Goal: Task Accomplishment & Management: Use online tool/utility

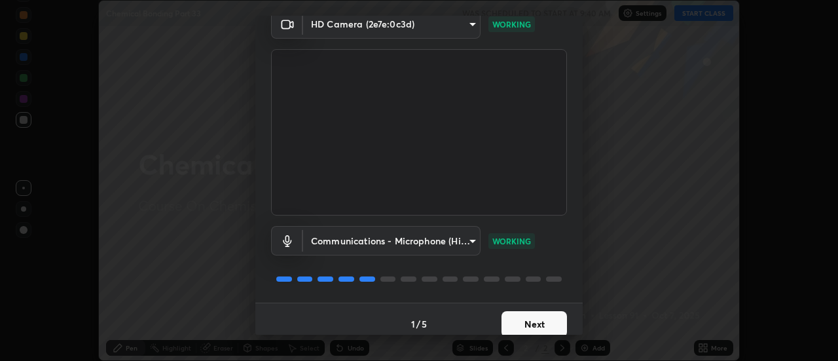
scroll to position [69, 0]
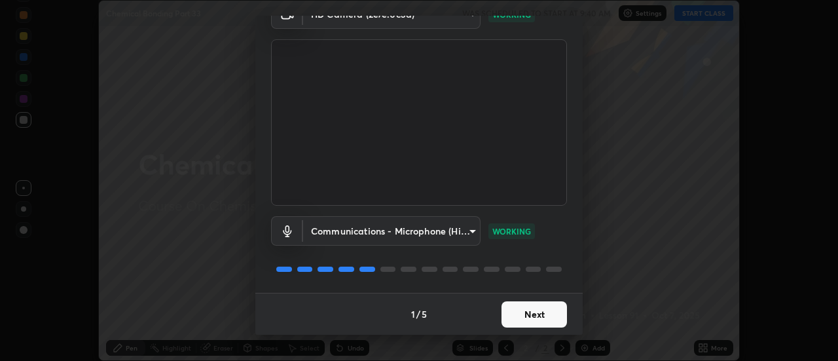
click at [525, 318] on button "Next" at bounding box center [534, 314] width 65 height 26
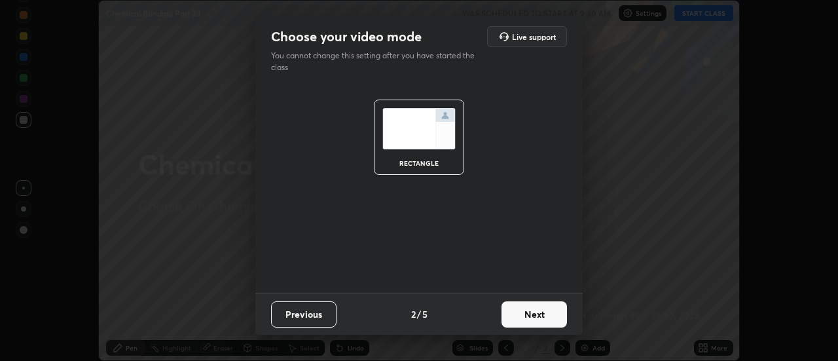
click at [528, 316] on button "Next" at bounding box center [534, 314] width 65 height 26
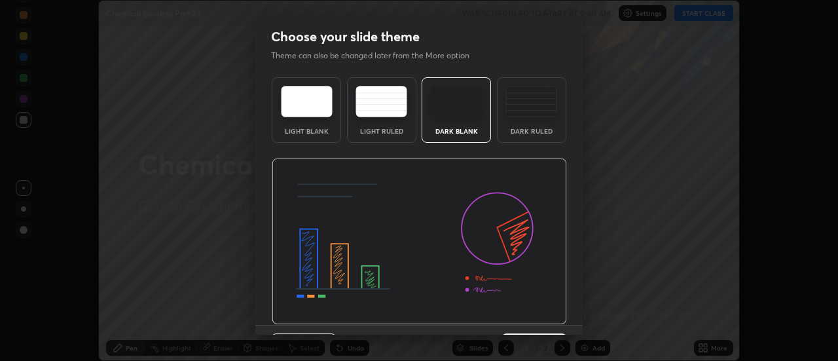
scroll to position [32, 0]
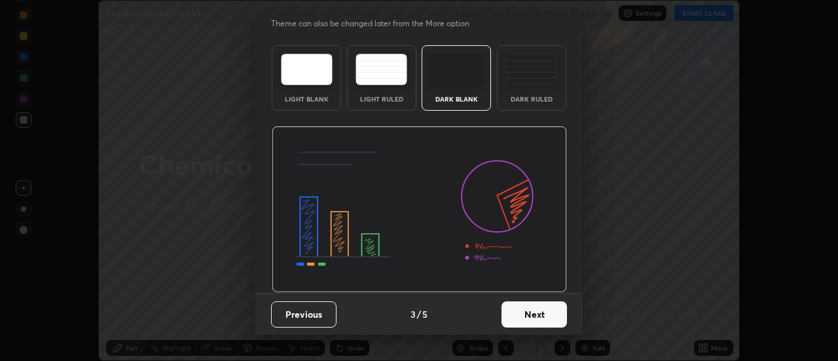
click at [528, 308] on button "Next" at bounding box center [534, 314] width 65 height 26
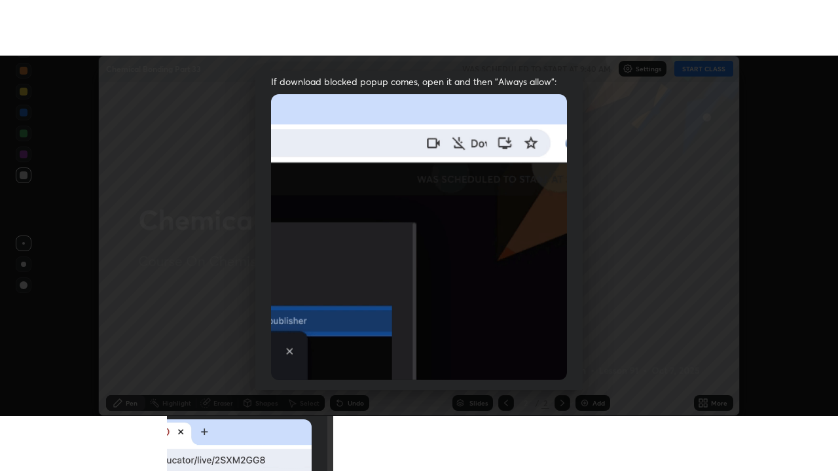
scroll to position [336, 0]
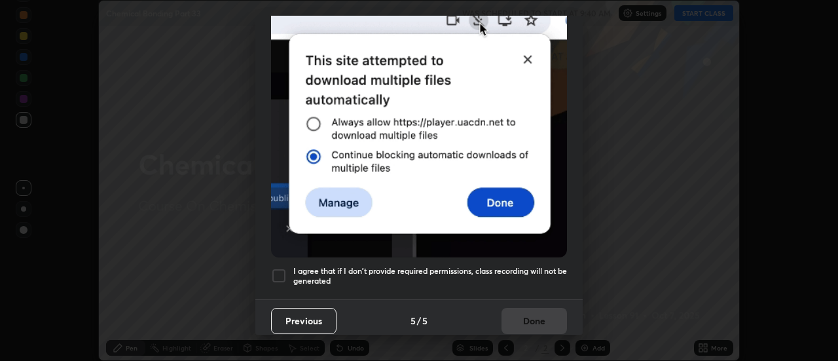
click at [513, 267] on h5 "I agree that if I don't provide required permissions, class recording will not …" at bounding box center [430, 276] width 274 height 20
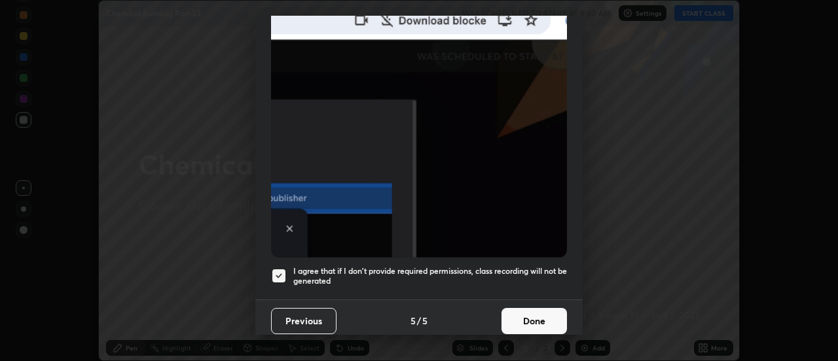
click at [536, 316] on button "Done" at bounding box center [534, 321] width 65 height 26
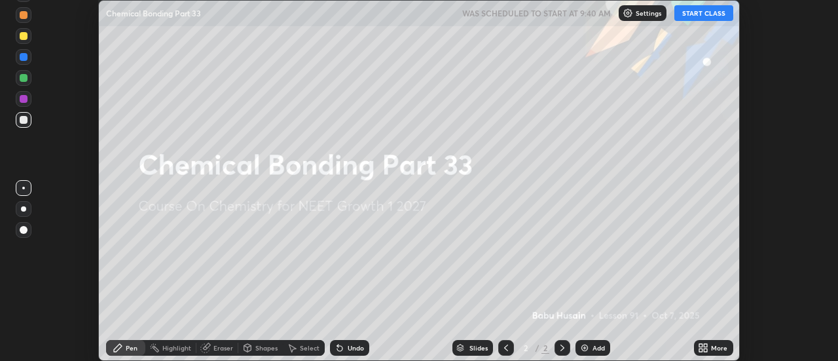
click at [700, 18] on button "START CLASS" at bounding box center [703, 13] width 59 height 16
click at [598, 347] on div "Add" at bounding box center [599, 347] width 12 height 7
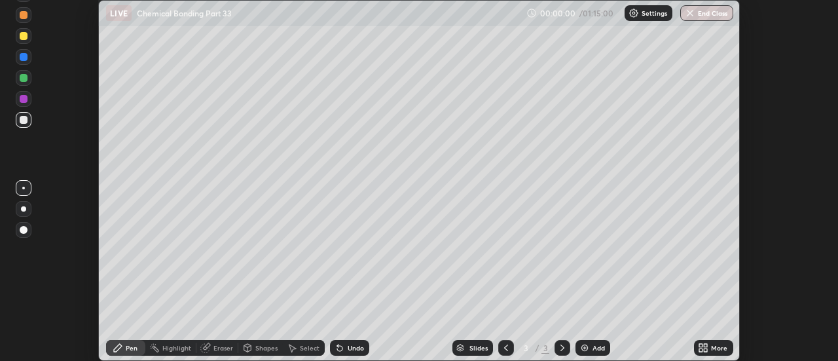
click at [722, 352] on div "More" at bounding box center [713, 348] width 39 height 16
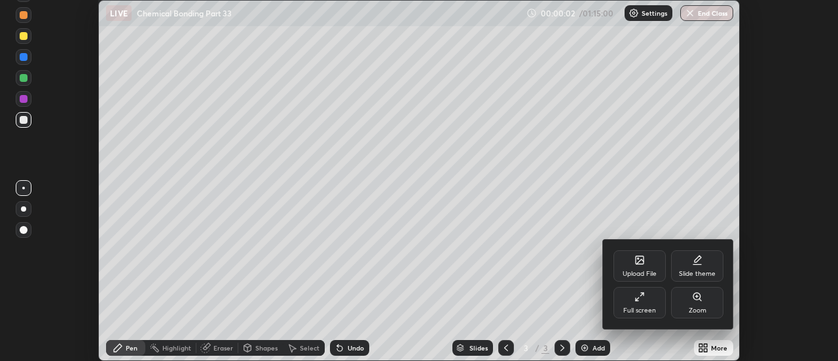
click at [648, 294] on div "Full screen" at bounding box center [640, 302] width 52 height 31
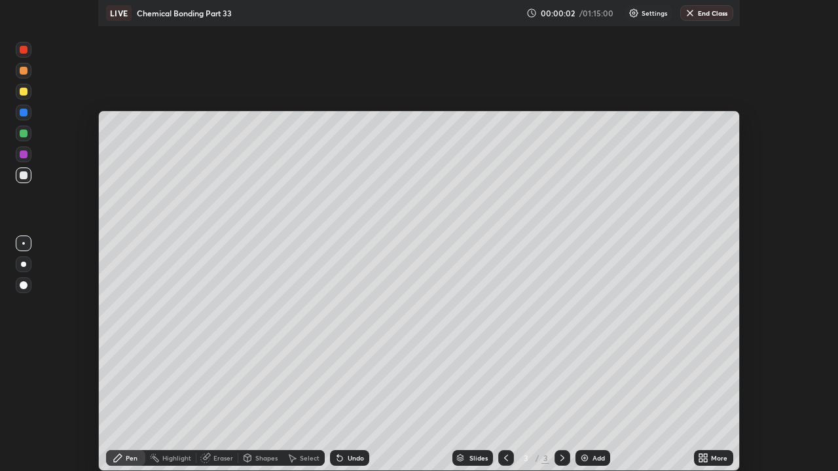
scroll to position [471, 838]
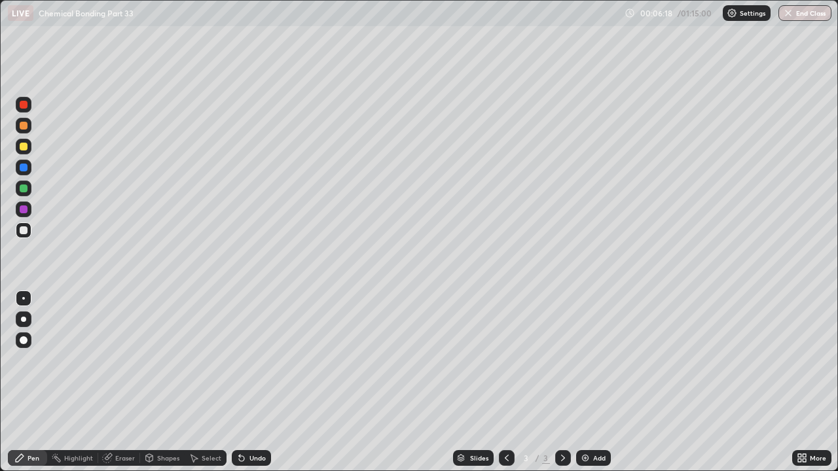
click at [24, 168] on div at bounding box center [24, 168] width 8 height 8
click at [29, 147] on div at bounding box center [24, 147] width 16 height 16
click at [26, 169] on div at bounding box center [24, 168] width 8 height 8
click at [22, 210] on div at bounding box center [24, 210] width 8 height 8
click at [123, 360] on div "Eraser" at bounding box center [125, 458] width 20 height 7
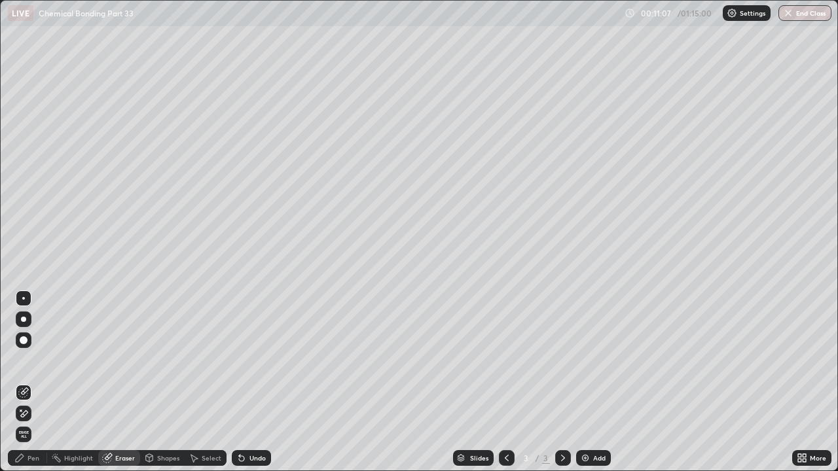
click at [35, 360] on div "Pen" at bounding box center [34, 458] width 12 height 7
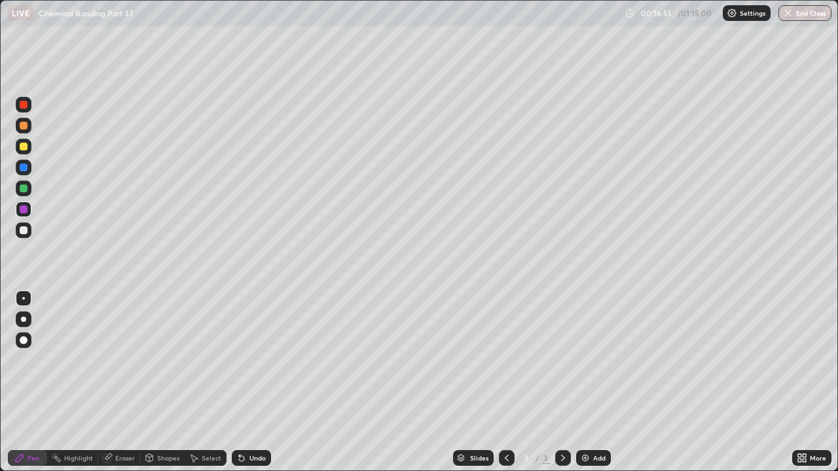
click at [24, 168] on div at bounding box center [24, 168] width 8 height 8
click at [597, 360] on div "Add" at bounding box center [593, 459] width 35 height 16
click at [22, 169] on div at bounding box center [24, 168] width 8 height 8
click at [251, 360] on div "Undo" at bounding box center [257, 458] width 16 height 7
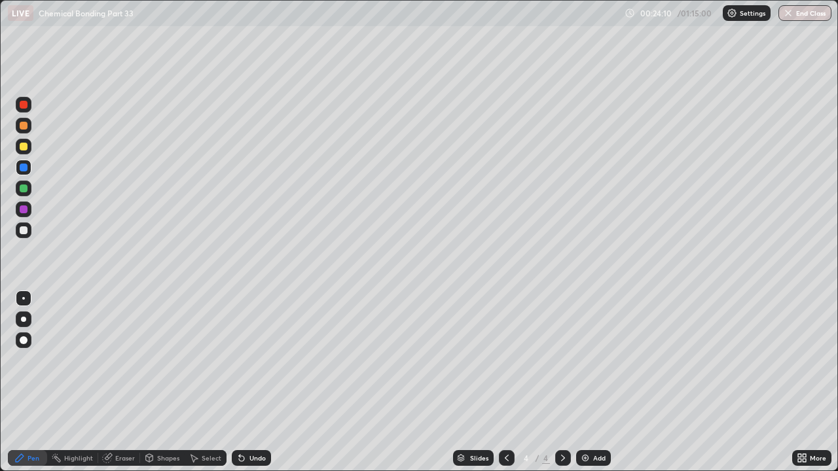
click at [257, 360] on div "Undo" at bounding box center [251, 459] width 39 height 16
click at [24, 144] on div at bounding box center [24, 147] width 8 height 8
click at [24, 171] on div at bounding box center [24, 168] width 8 height 8
click at [606, 360] on div "Add" at bounding box center [593, 459] width 35 height 16
click at [24, 124] on div at bounding box center [24, 126] width 8 height 8
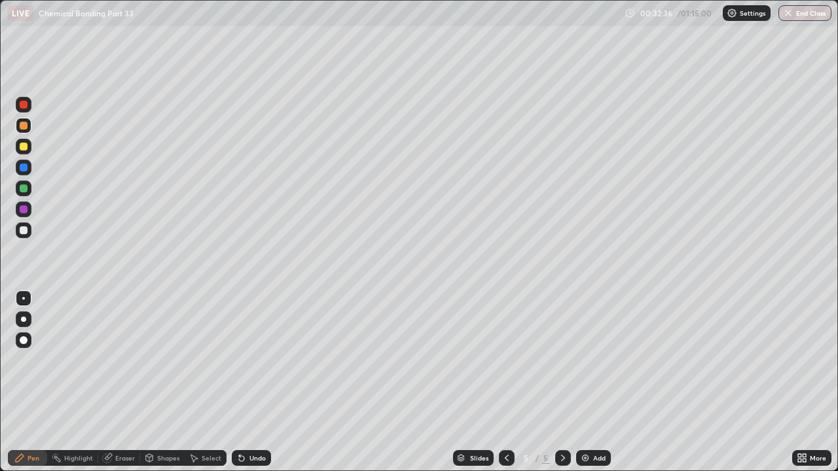
click at [254, 360] on div "Undo" at bounding box center [257, 458] width 16 height 7
click at [256, 360] on div "Undo" at bounding box center [257, 458] width 16 height 7
click at [24, 168] on div at bounding box center [24, 168] width 8 height 8
click at [244, 360] on div "Undo" at bounding box center [251, 459] width 39 height 16
click at [236, 360] on div "Undo" at bounding box center [251, 459] width 39 height 16
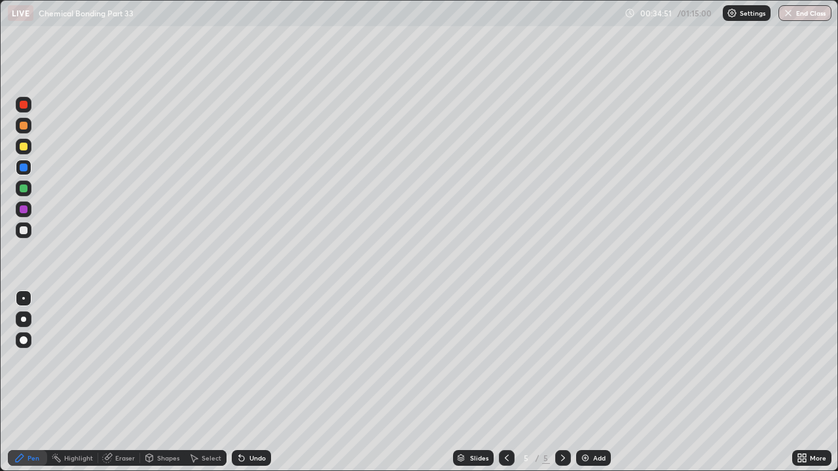
click at [242, 360] on div "Undo" at bounding box center [251, 459] width 39 height 16
click at [506, 360] on icon at bounding box center [507, 458] width 10 height 10
click at [563, 360] on icon at bounding box center [563, 458] width 4 height 7
click at [563, 360] on div at bounding box center [563, 458] width 16 height 26
click at [594, 360] on div "Add" at bounding box center [599, 458] width 12 height 7
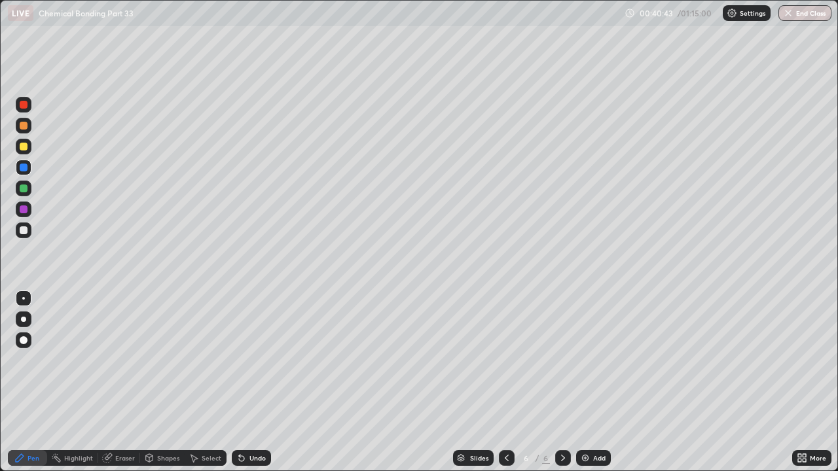
click at [23, 146] on div at bounding box center [24, 147] width 8 height 8
click at [255, 360] on div "Undo" at bounding box center [257, 458] width 16 height 7
click at [249, 360] on div "Undo" at bounding box center [257, 458] width 16 height 7
click at [587, 360] on div "Add" at bounding box center [593, 459] width 35 height 16
click at [506, 360] on icon at bounding box center [507, 458] width 10 height 10
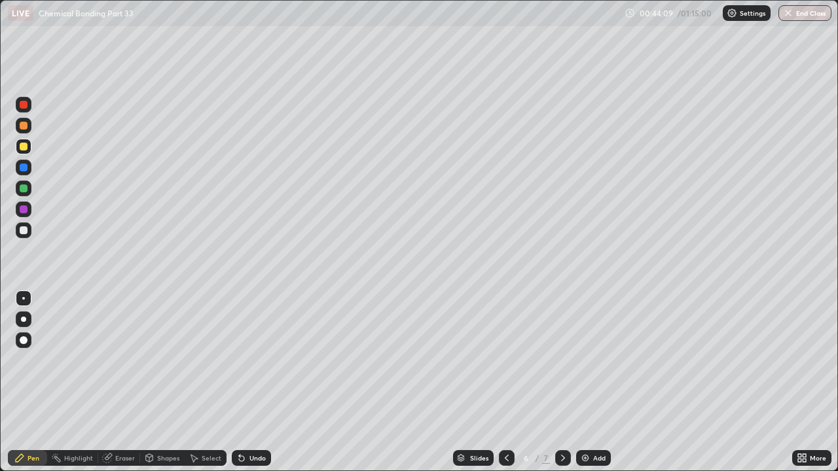
click at [24, 231] on div at bounding box center [24, 231] width 8 height 8
click at [600, 360] on div "Add" at bounding box center [593, 459] width 35 height 16
click at [29, 232] on div at bounding box center [24, 231] width 16 height 16
click at [26, 124] on div at bounding box center [24, 126] width 8 height 8
click at [256, 360] on div "Undo" at bounding box center [257, 458] width 16 height 7
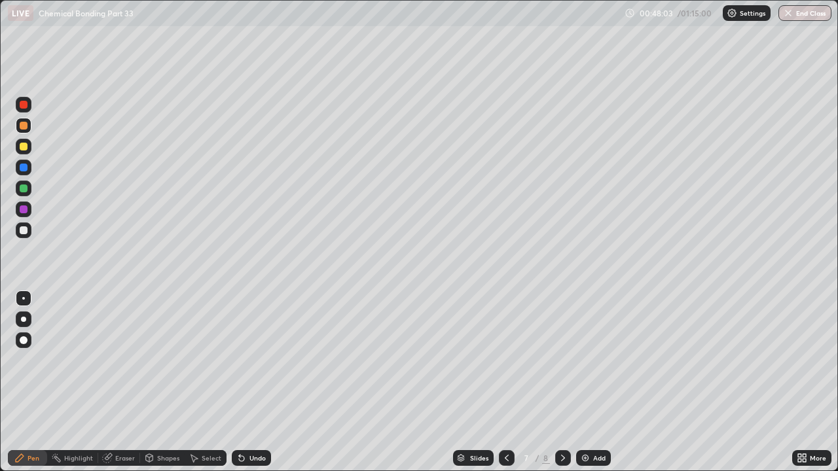
click at [246, 360] on div "Undo" at bounding box center [251, 459] width 39 height 16
click at [24, 168] on div at bounding box center [24, 168] width 8 height 8
click at [255, 360] on div "Undo" at bounding box center [257, 458] width 16 height 7
click at [246, 360] on div "Undo" at bounding box center [251, 459] width 39 height 16
click at [589, 360] on img at bounding box center [585, 458] width 10 height 10
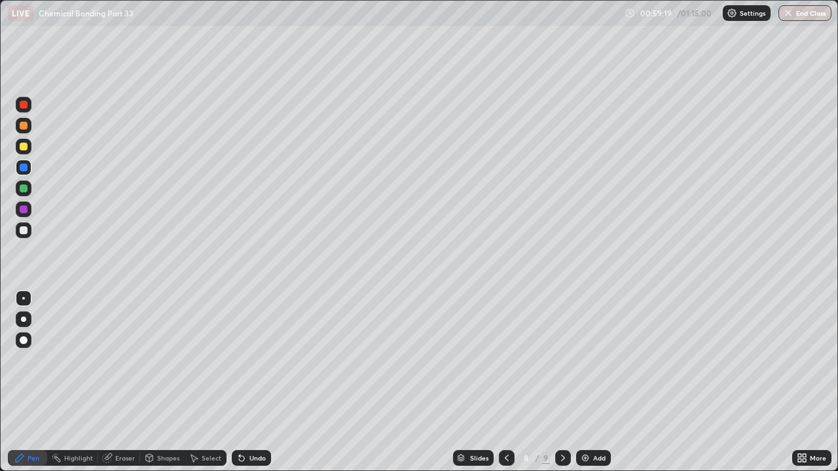
click at [24, 234] on div at bounding box center [24, 231] width 8 height 8
click at [591, 360] on div "Add" at bounding box center [593, 459] width 35 height 16
click at [28, 130] on div at bounding box center [24, 126] width 16 height 16
click at [252, 360] on div "Undo" at bounding box center [257, 458] width 16 height 7
click at [257, 360] on div "Undo" at bounding box center [257, 458] width 16 height 7
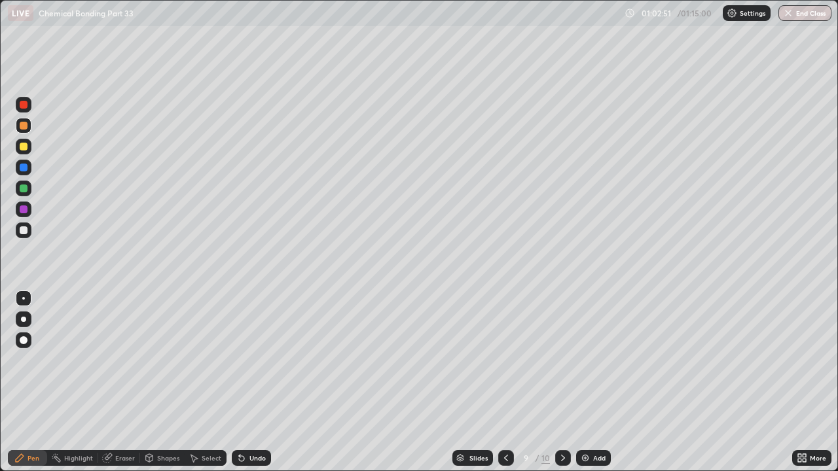
click at [24, 227] on div at bounding box center [24, 231] width 8 height 8
click at [117, 360] on div "Eraser" at bounding box center [125, 458] width 20 height 7
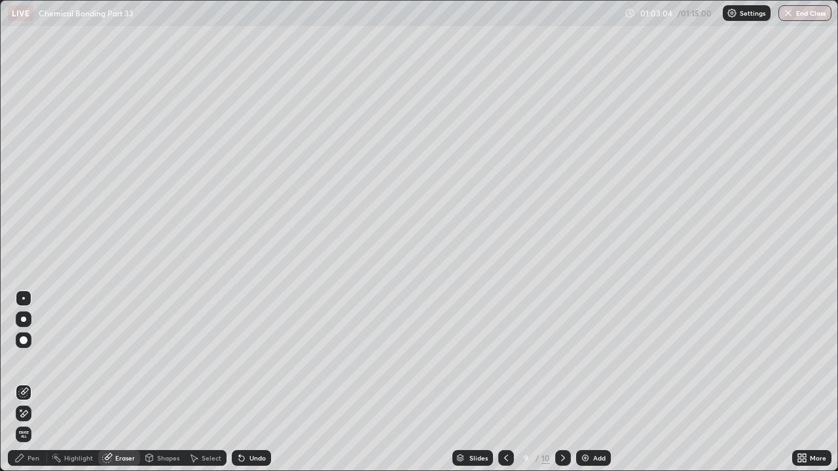
click at [33, 360] on div "Pen" at bounding box center [34, 458] width 12 height 7
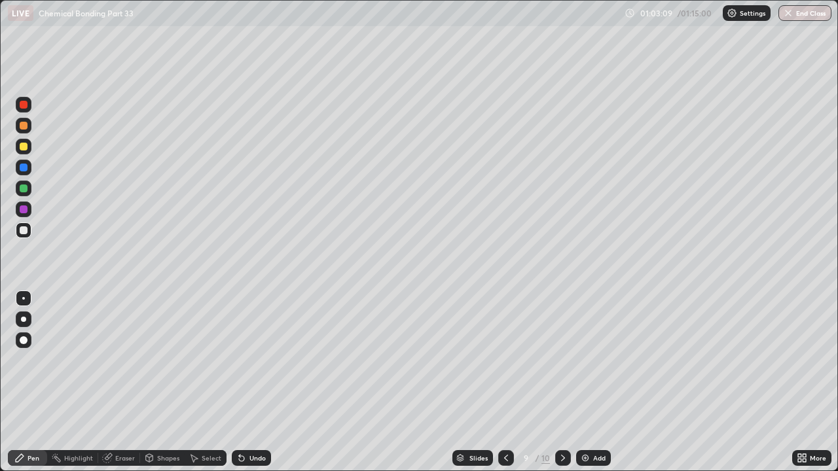
click at [103, 360] on icon at bounding box center [107, 458] width 9 height 9
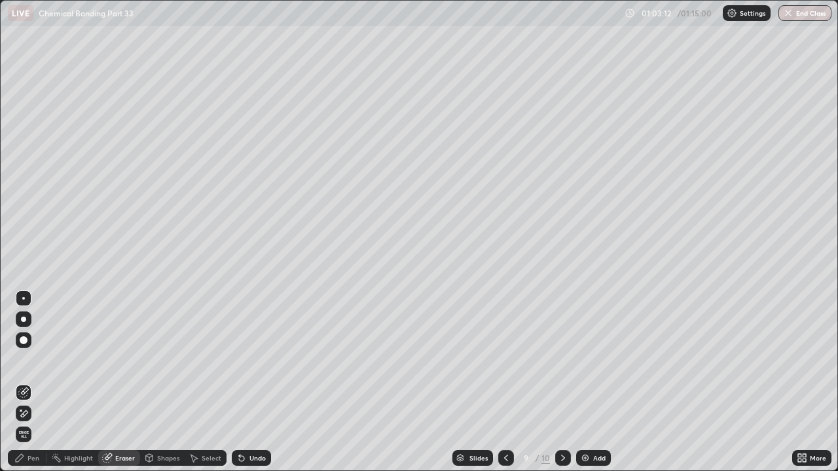
click at [22, 360] on div "Pen" at bounding box center [27, 459] width 39 height 16
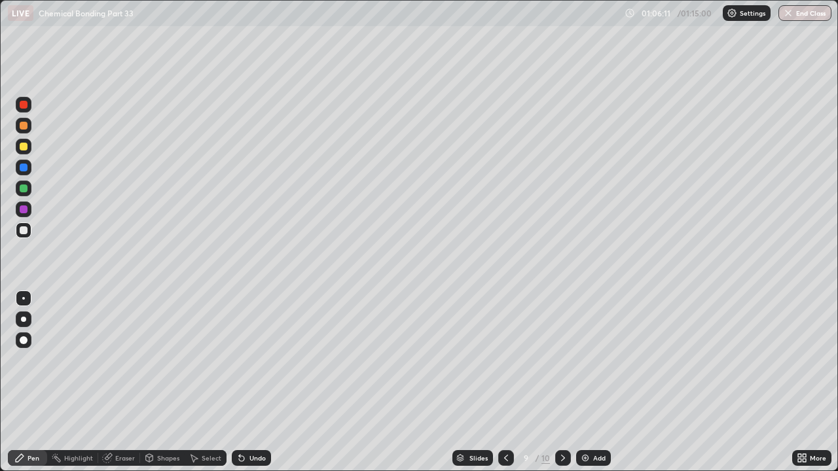
click at [123, 360] on div "Eraser" at bounding box center [125, 458] width 20 height 7
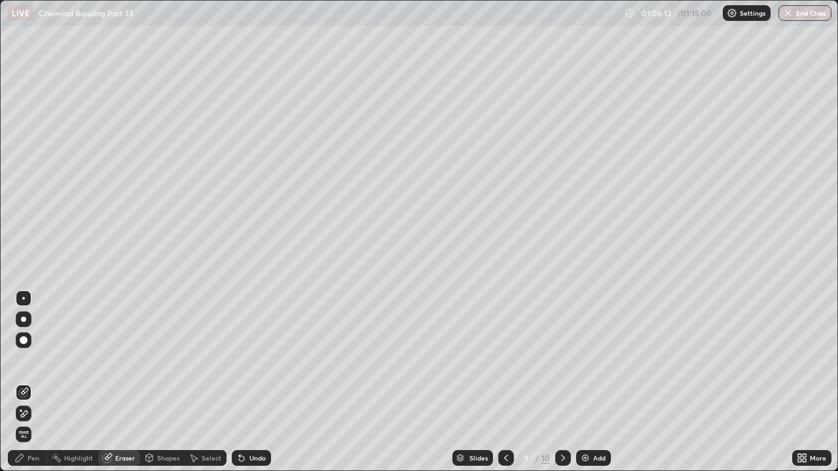
click at [36, 360] on div "Pen" at bounding box center [34, 458] width 12 height 7
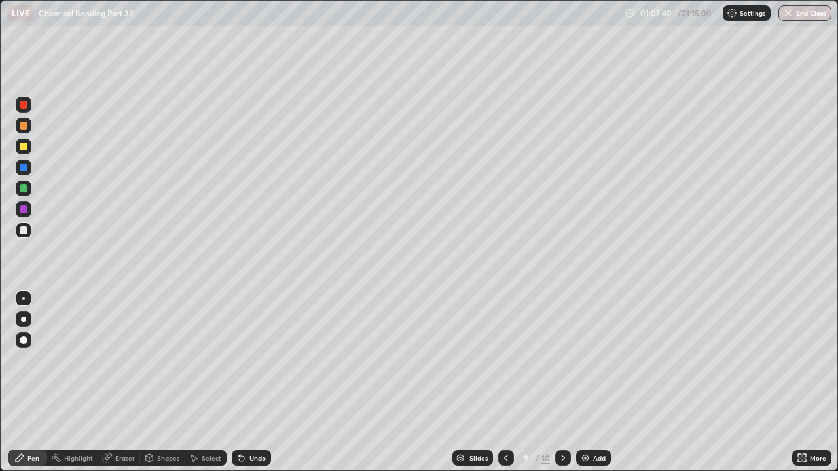
click at [26, 147] on div at bounding box center [24, 147] width 8 height 8
click at [26, 230] on div at bounding box center [24, 231] width 8 height 8
click at [30, 147] on div at bounding box center [24, 147] width 16 height 16
click at [799, 20] on button "End Class" at bounding box center [805, 13] width 53 height 16
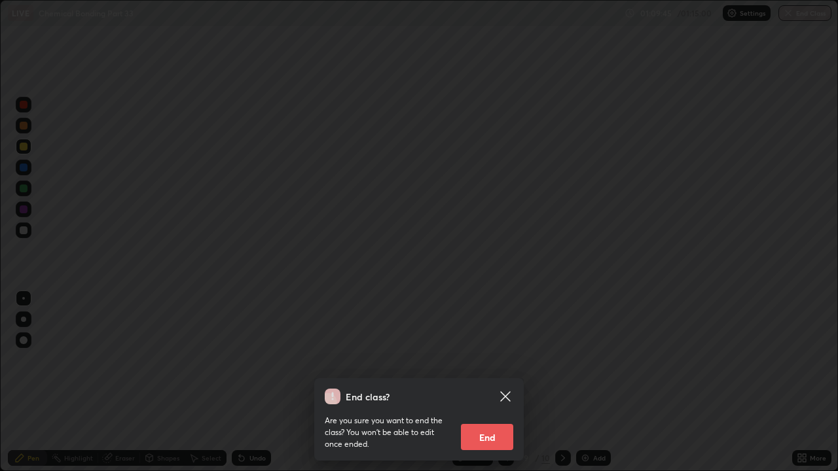
click at [487, 360] on button "End" at bounding box center [487, 437] width 52 height 26
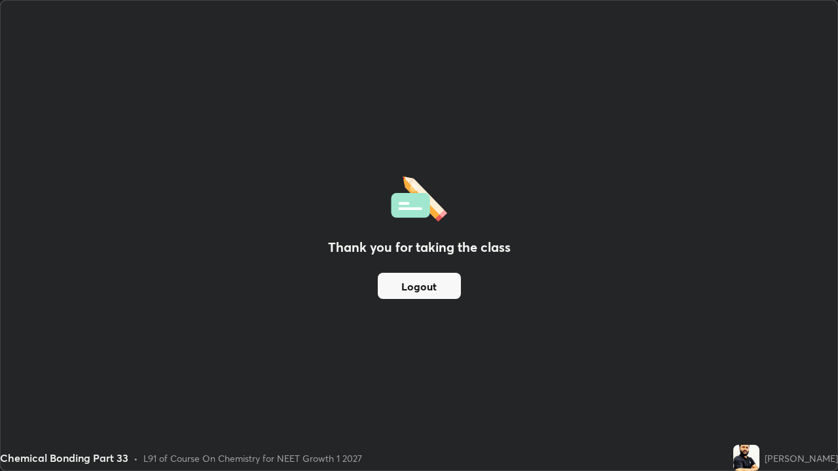
click at [432, 279] on button "Logout" at bounding box center [419, 286] width 83 height 26
